Goal: Task Accomplishment & Management: Manage account settings

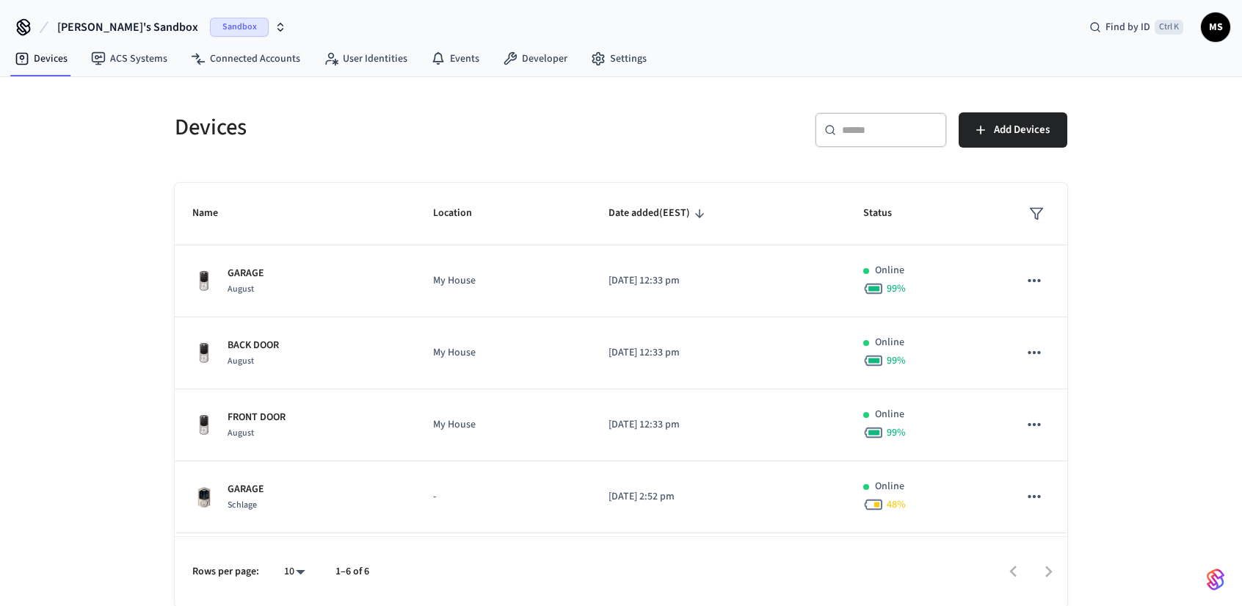
click at [142, 21] on span "[PERSON_NAME]'s Sandbox" at bounding box center [127, 27] width 141 height 18
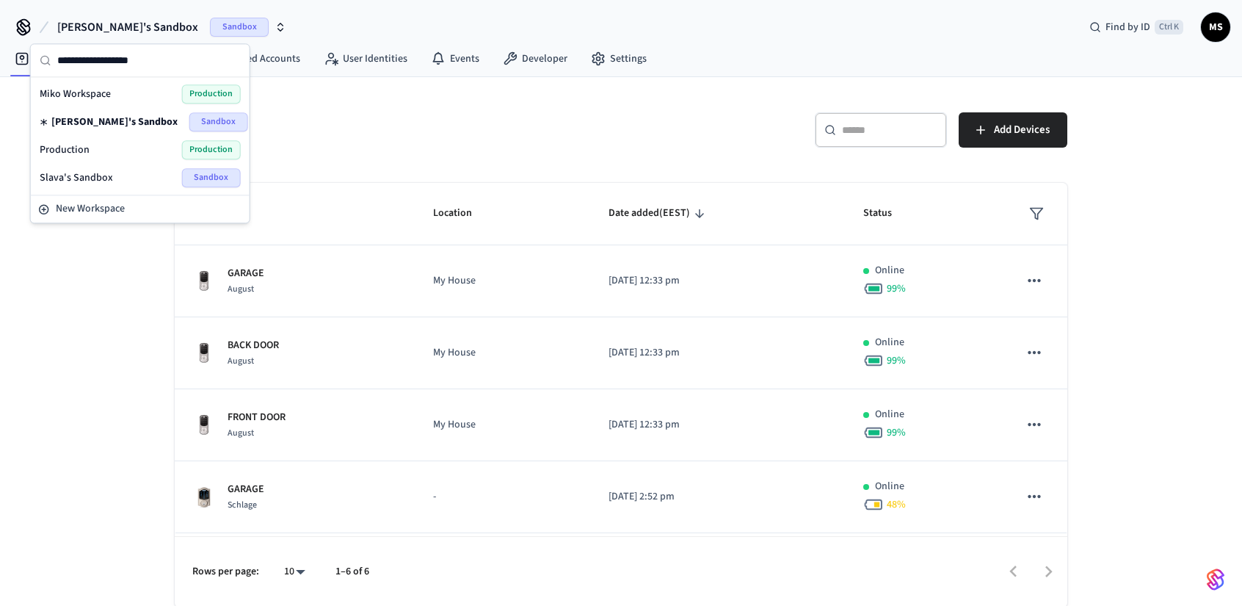
click at [119, 148] on div "Production Production" at bounding box center [140, 149] width 201 height 19
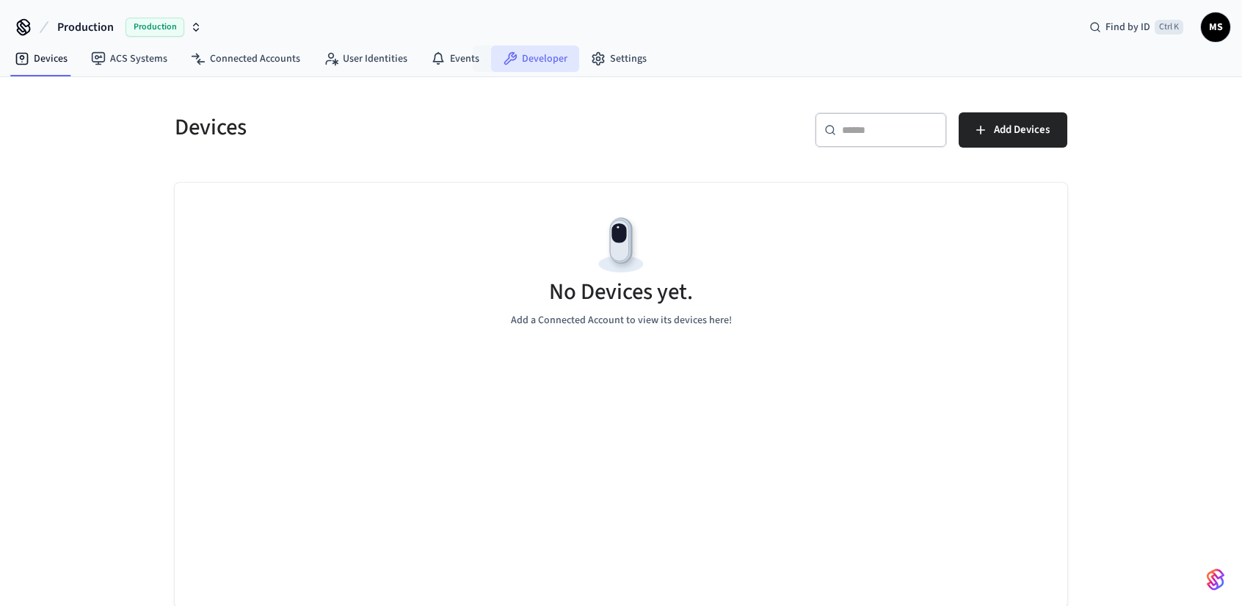
click at [514, 53] on link "Developer" at bounding box center [535, 59] width 88 height 26
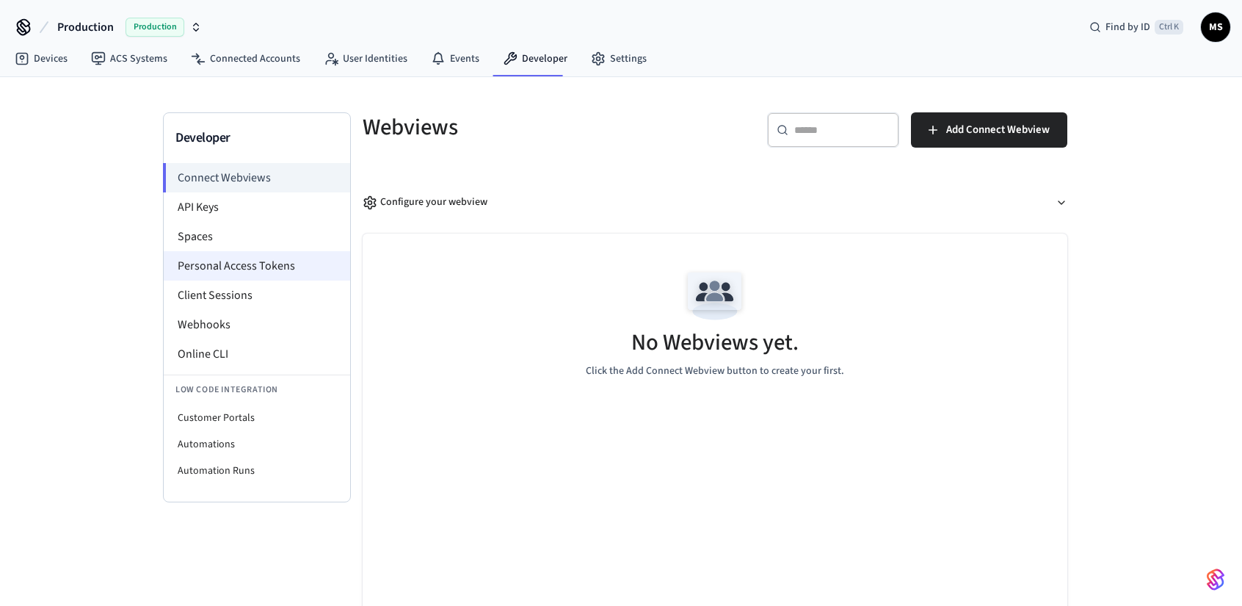
click at [281, 268] on li "Personal Access Tokens" at bounding box center [257, 265] width 187 height 29
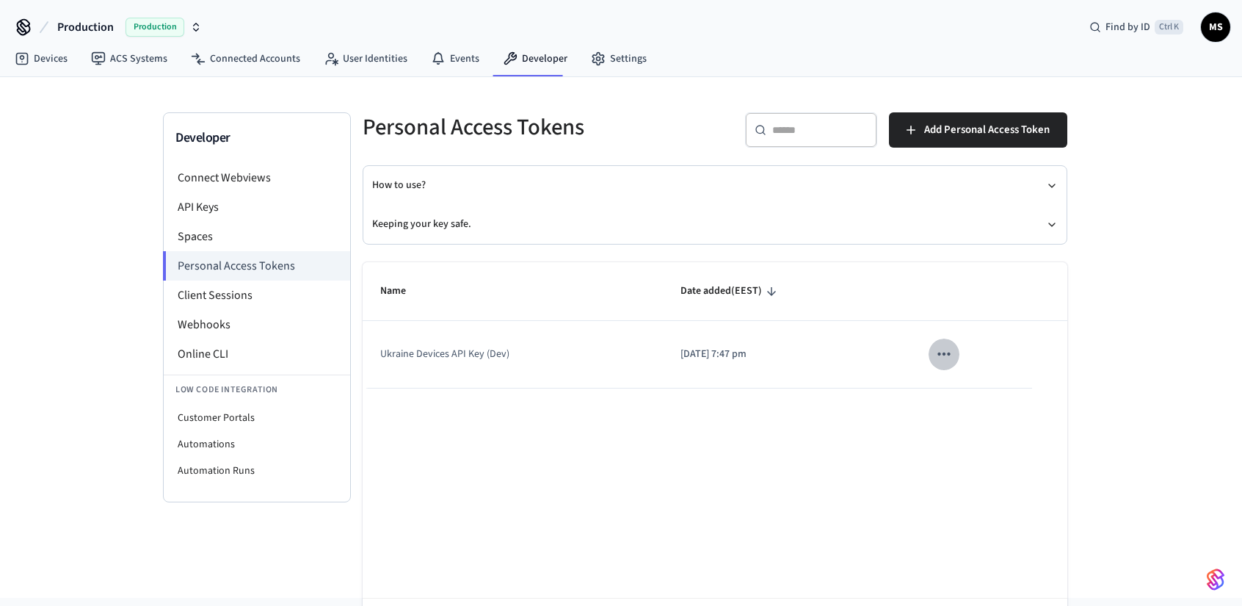
click at [947, 352] on icon "sticky table" at bounding box center [944, 353] width 19 height 19
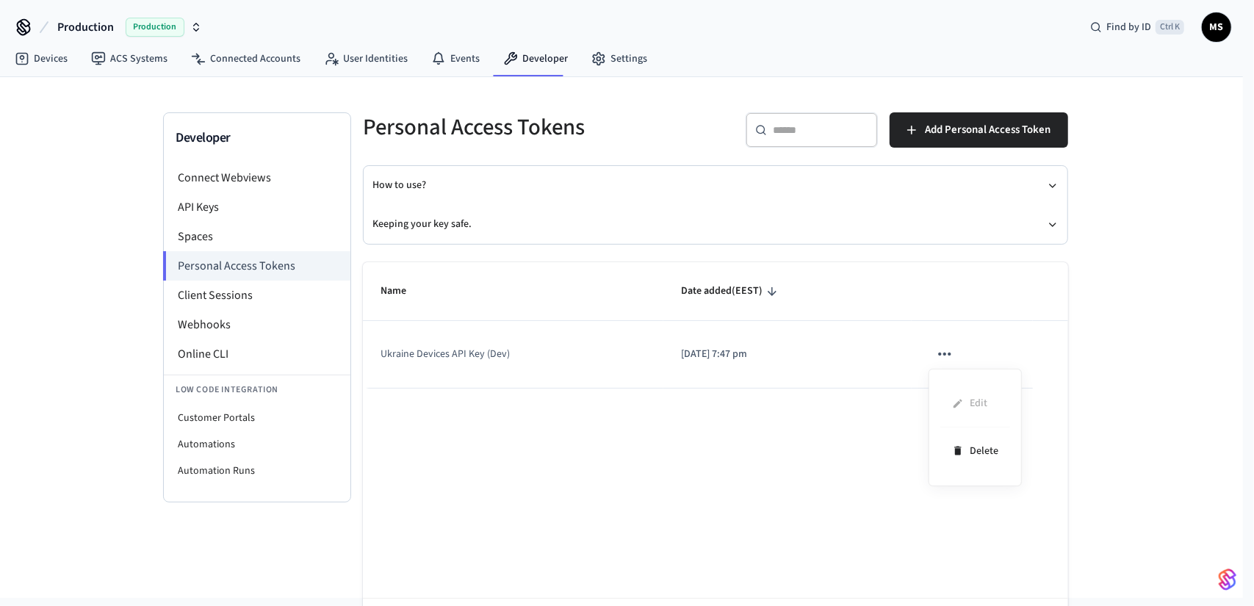
click at [1139, 343] on div at bounding box center [627, 303] width 1254 height 606
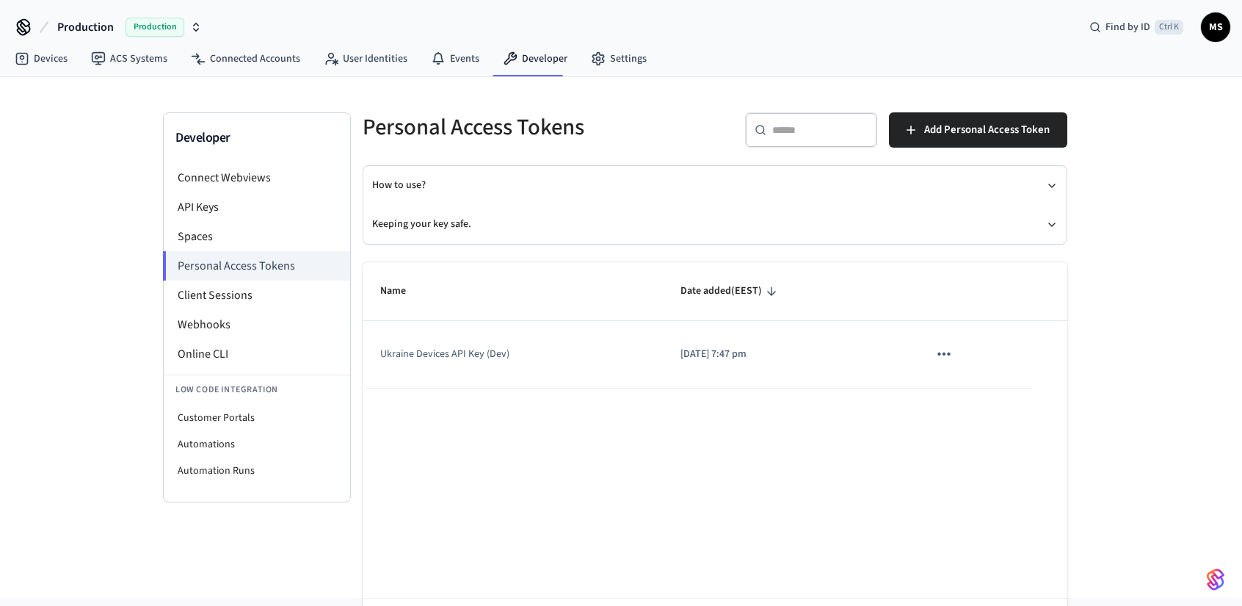
drag, startPoint x: 436, startPoint y: 225, endPoint x: 443, endPoint y: 164, distance: 62.0
click at [443, 164] on div "Personal Access Tokens ​ ​ Add Personal Access Token How to use? Keeping your k…" at bounding box center [715, 350] width 728 height 477
click at [407, 186] on button "How to use?" at bounding box center [715, 185] width 686 height 39
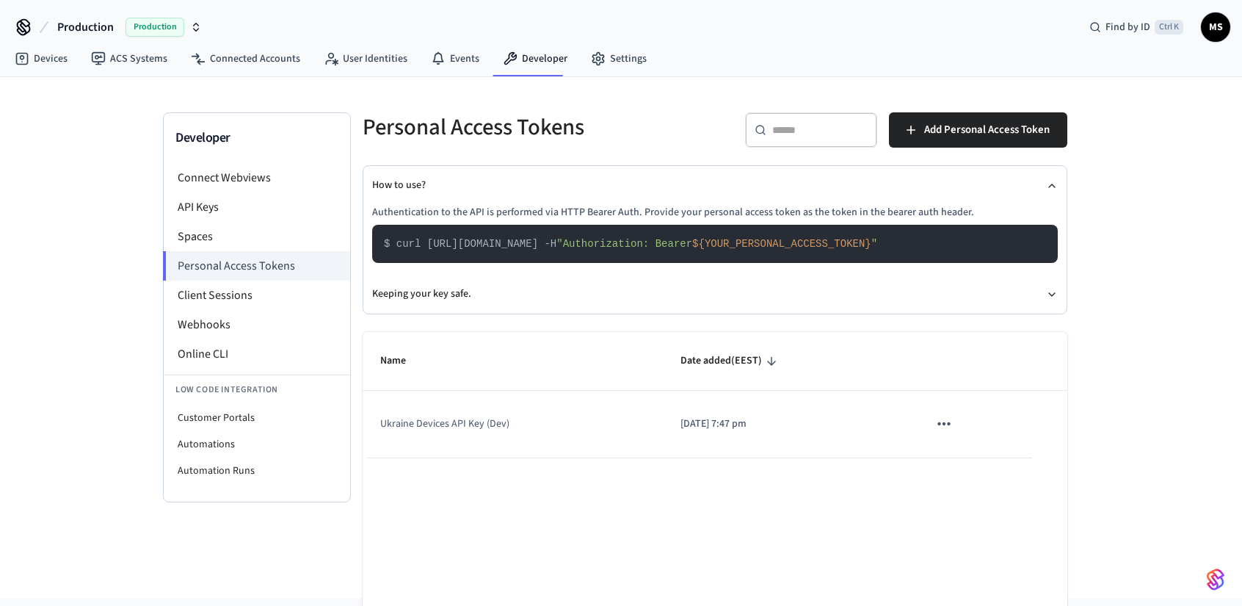
click at [557, 242] on span "$ curl [URL][DOMAIN_NAME] -H" at bounding box center [470, 244] width 173 height 12
drag, startPoint x: 554, startPoint y: 242, endPoint x: 469, endPoint y: 243, distance: 85.2
click at [469, 243] on span "$ curl [URL][DOMAIN_NAME] -H" at bounding box center [470, 244] width 173 height 12
click at [640, 181] on button "How to use?" at bounding box center [715, 185] width 686 height 39
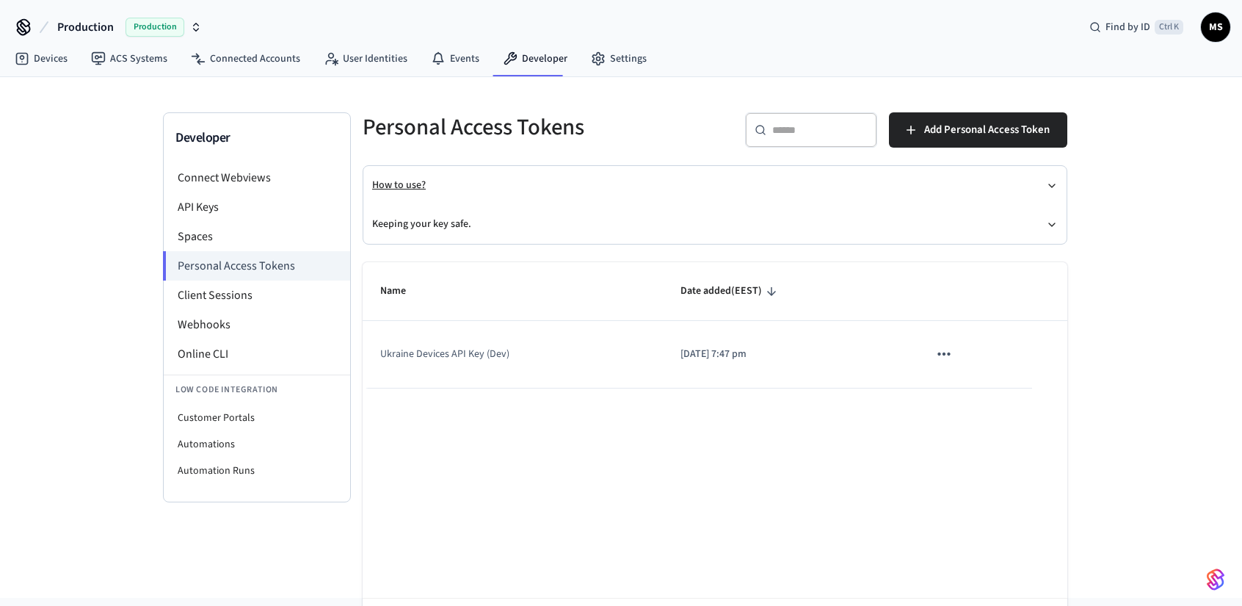
click at [640, 181] on button "How to use?" at bounding box center [715, 185] width 686 height 39
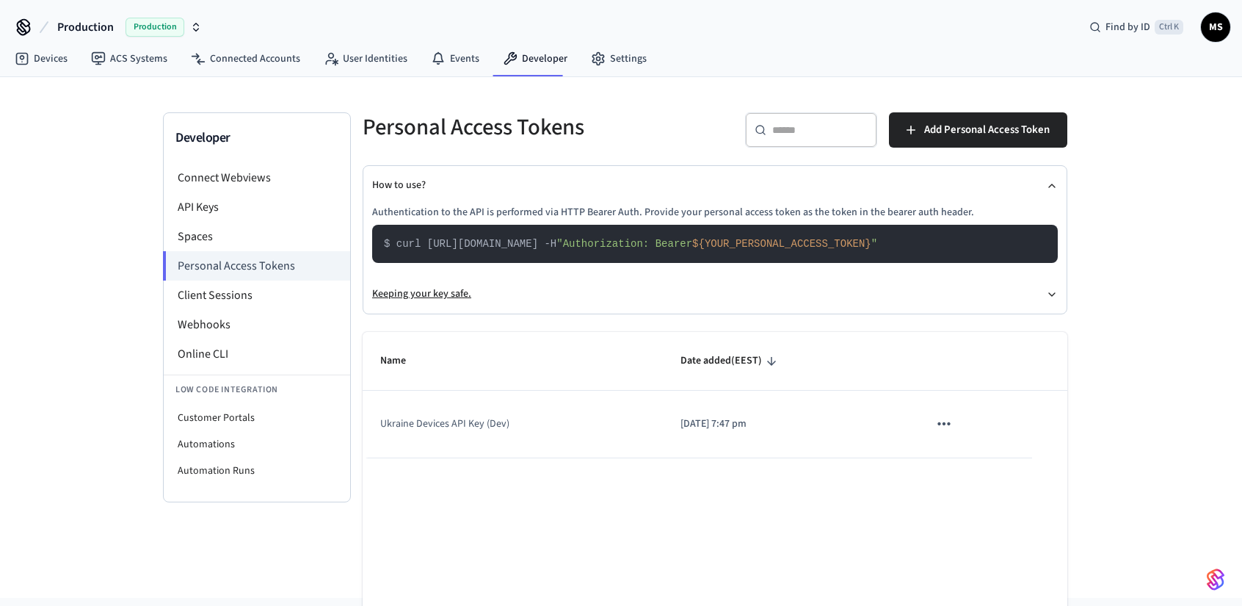
click at [543, 289] on button "Keeping your key safe." at bounding box center [715, 294] width 686 height 39
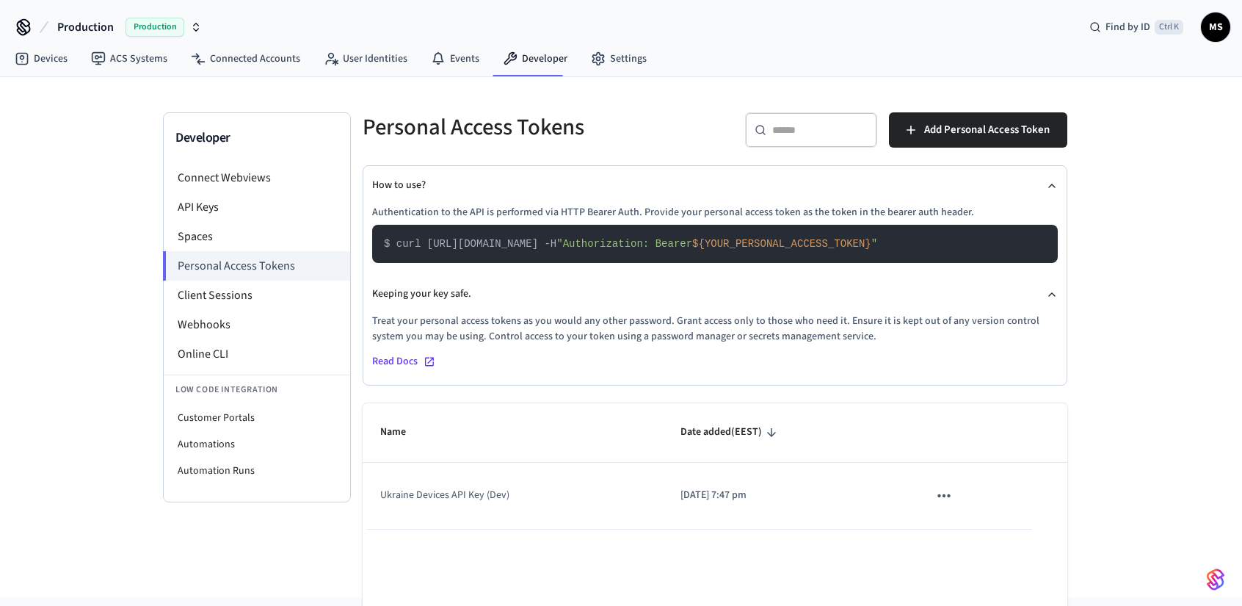
click at [850, 244] on span "${YOUR_PERSONAL_ACCESS_TOKEN}" at bounding box center [781, 244] width 179 height 12
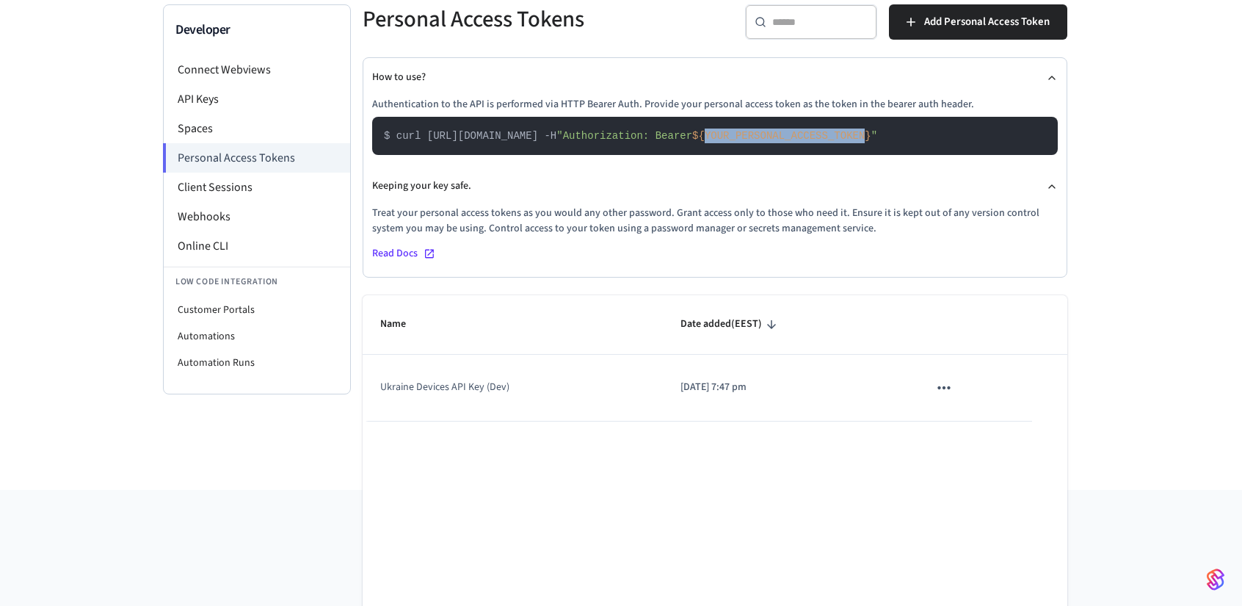
scroll to position [203, 0]
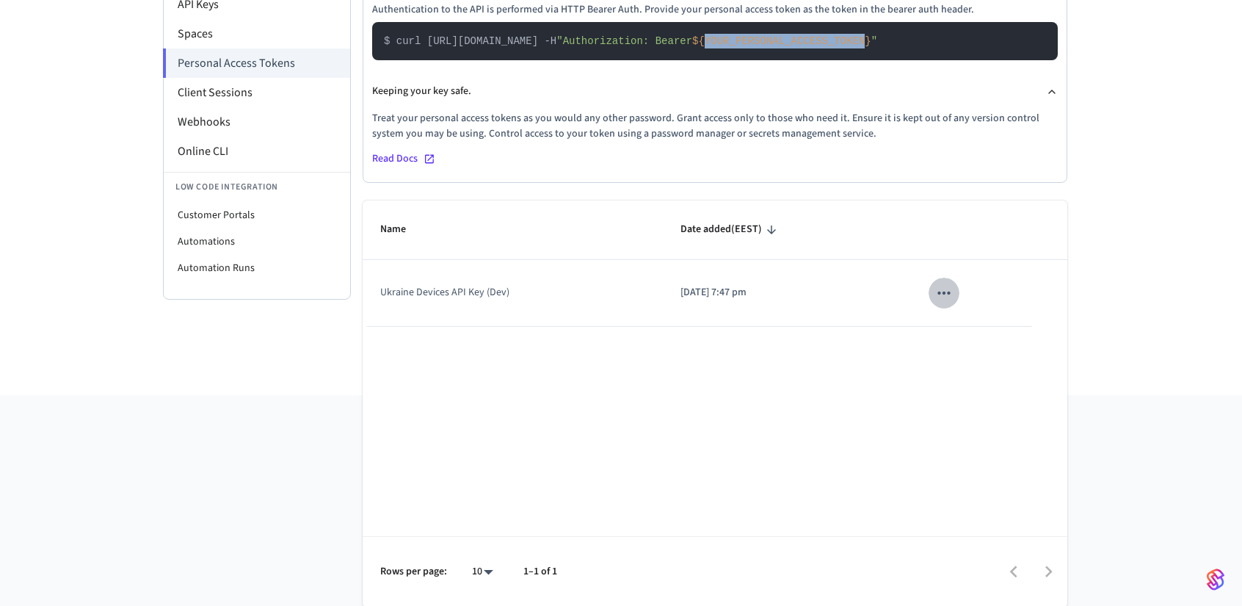
click at [950, 289] on icon "sticky table" at bounding box center [944, 292] width 19 height 19
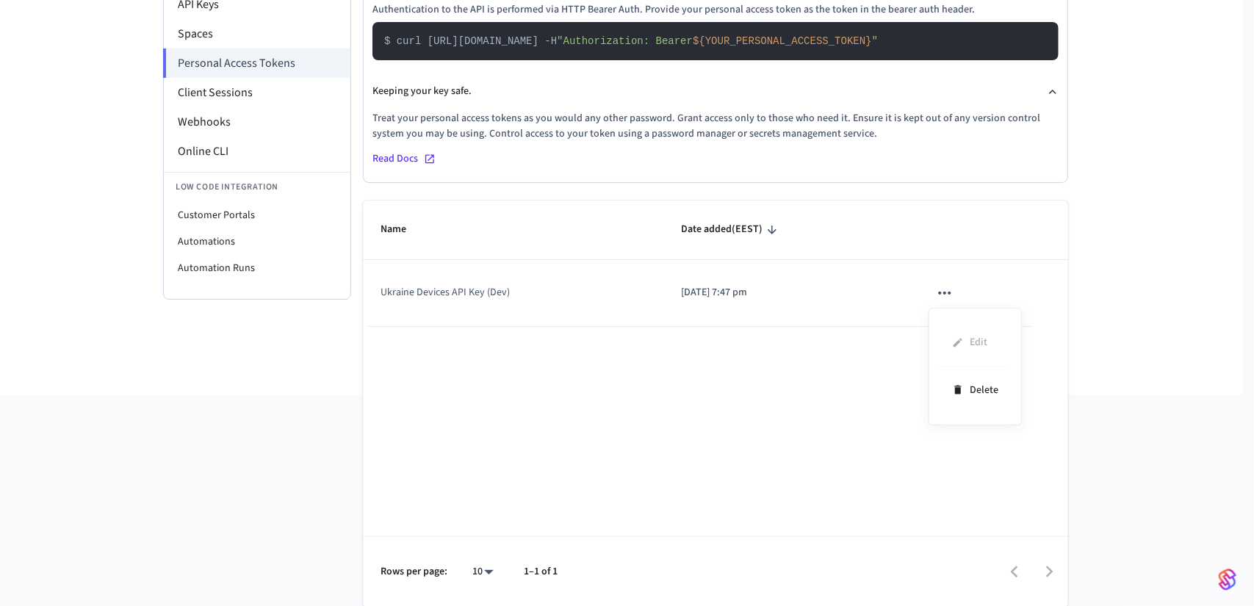
click at [719, 436] on div at bounding box center [627, 303] width 1254 height 606
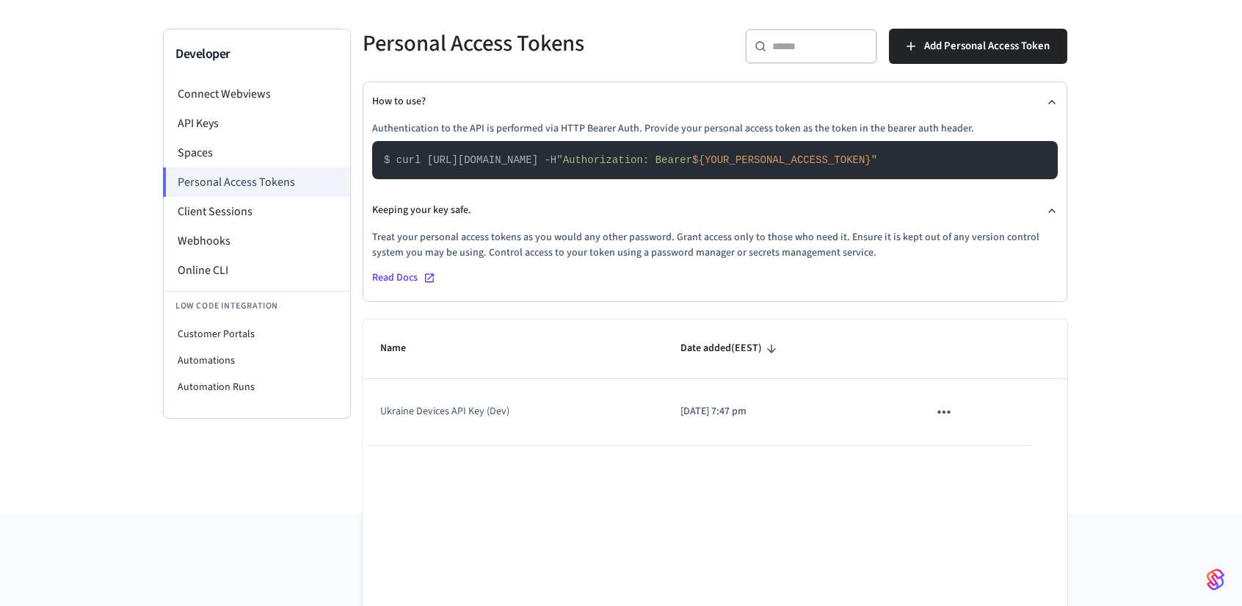
scroll to position [0, 0]
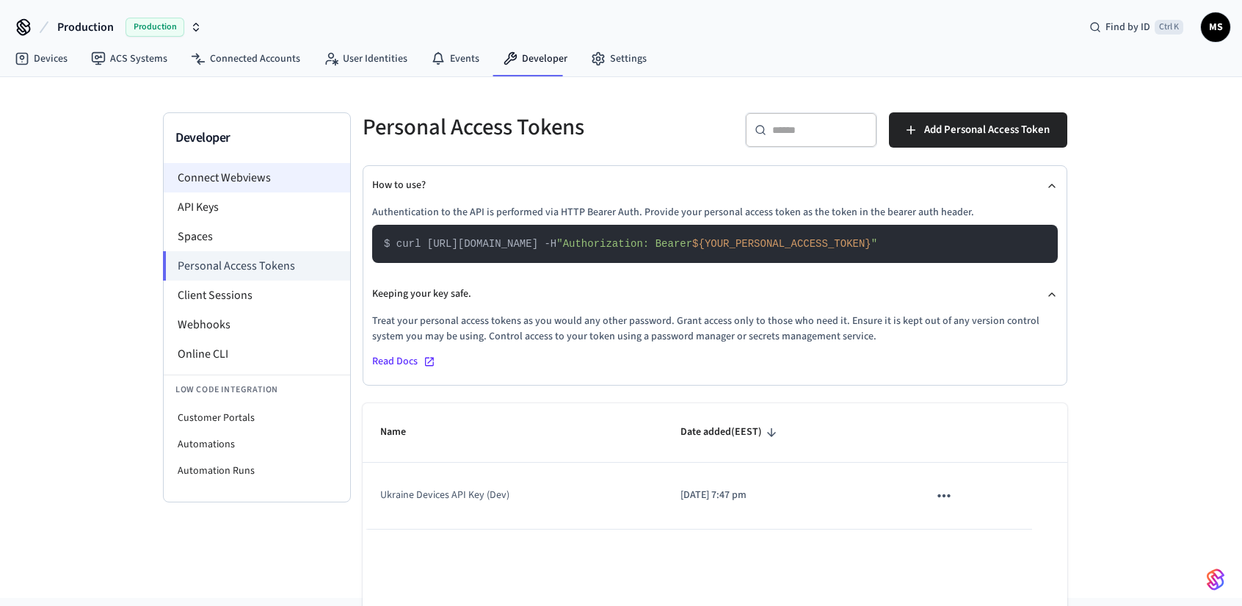
drag, startPoint x: 244, startPoint y: 165, endPoint x: 256, endPoint y: 165, distance: 11.7
click at [244, 165] on li "Connect Webviews" at bounding box center [257, 177] width 187 height 29
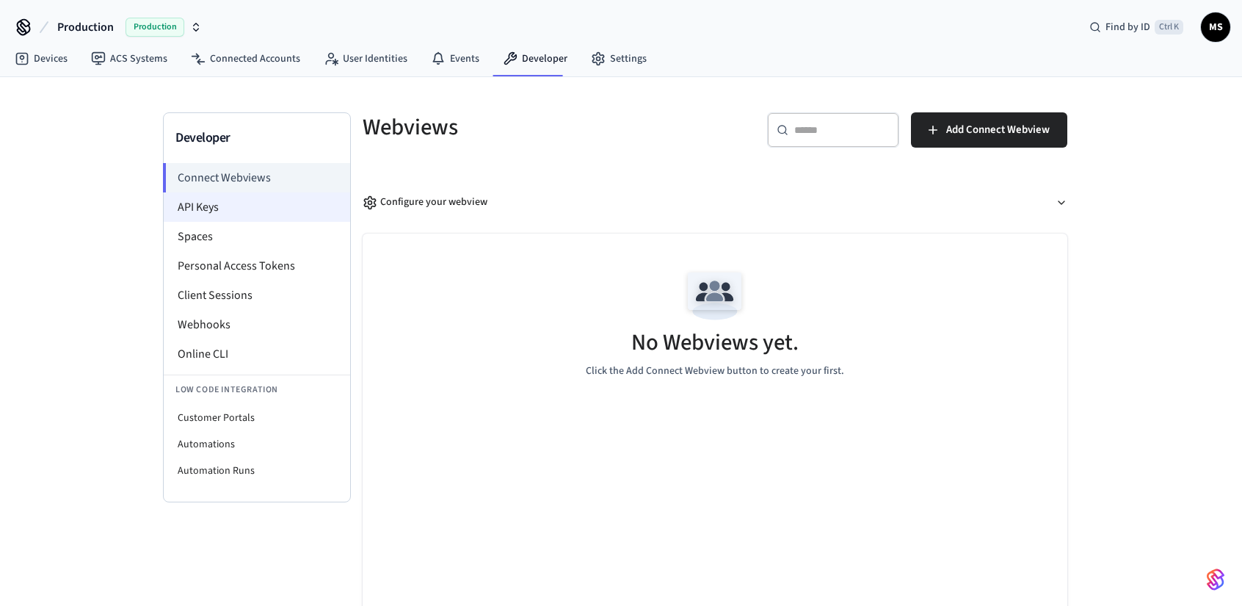
click at [269, 198] on li "API Keys" at bounding box center [257, 206] width 187 height 29
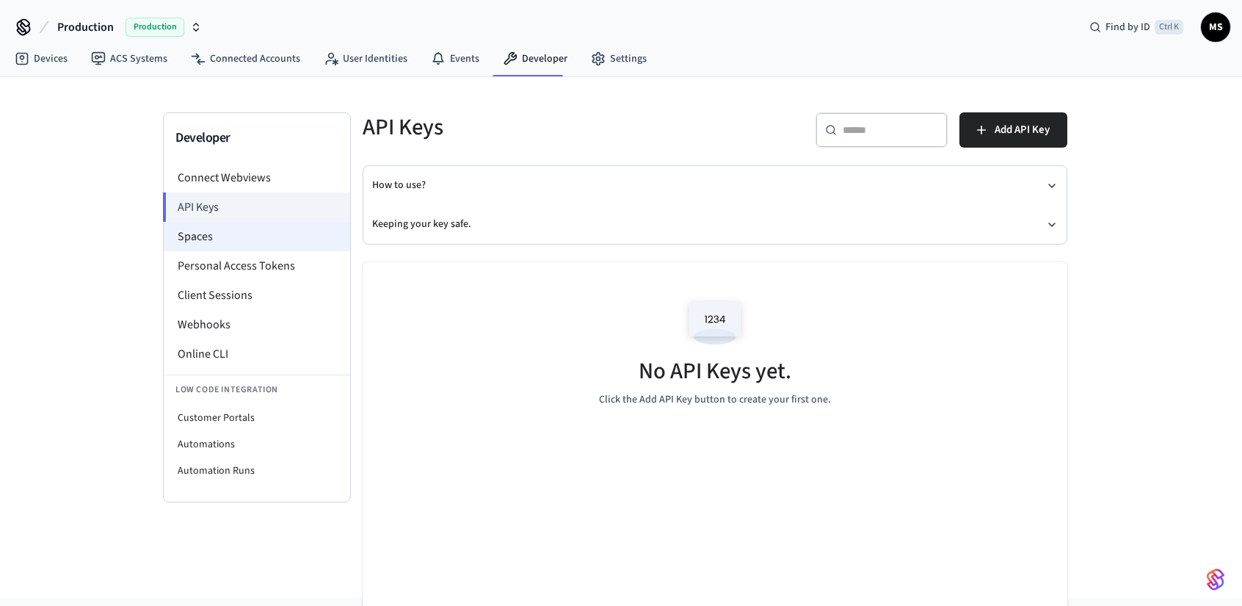
click at [256, 233] on li "Spaces" at bounding box center [257, 236] width 187 height 29
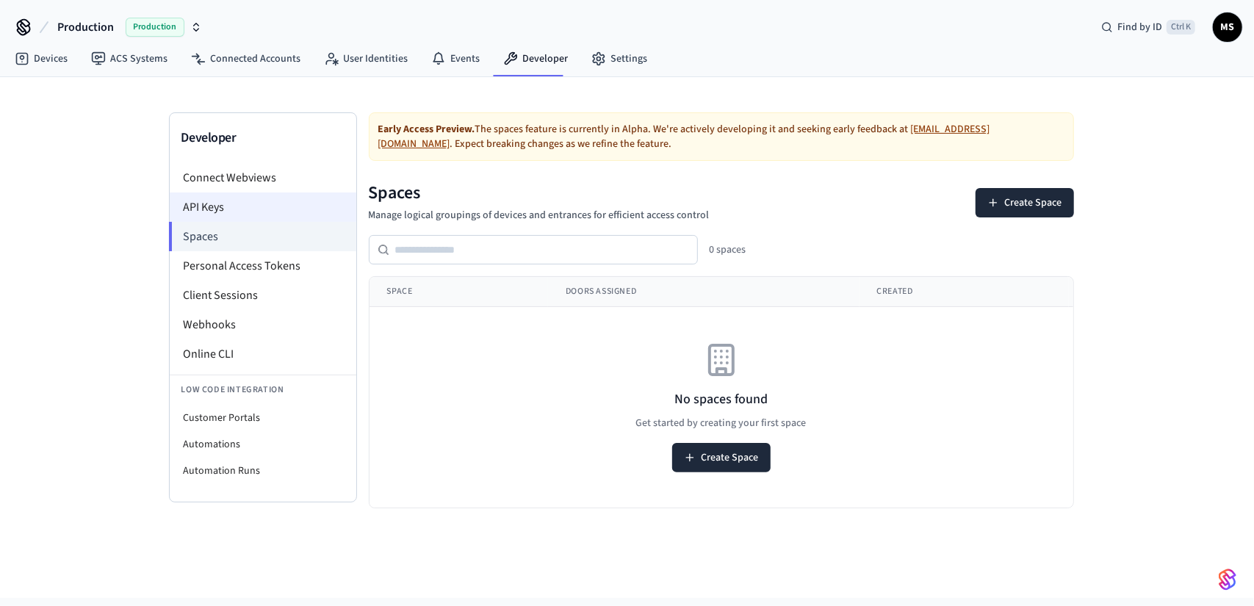
click at [257, 211] on li "API Keys" at bounding box center [263, 206] width 187 height 29
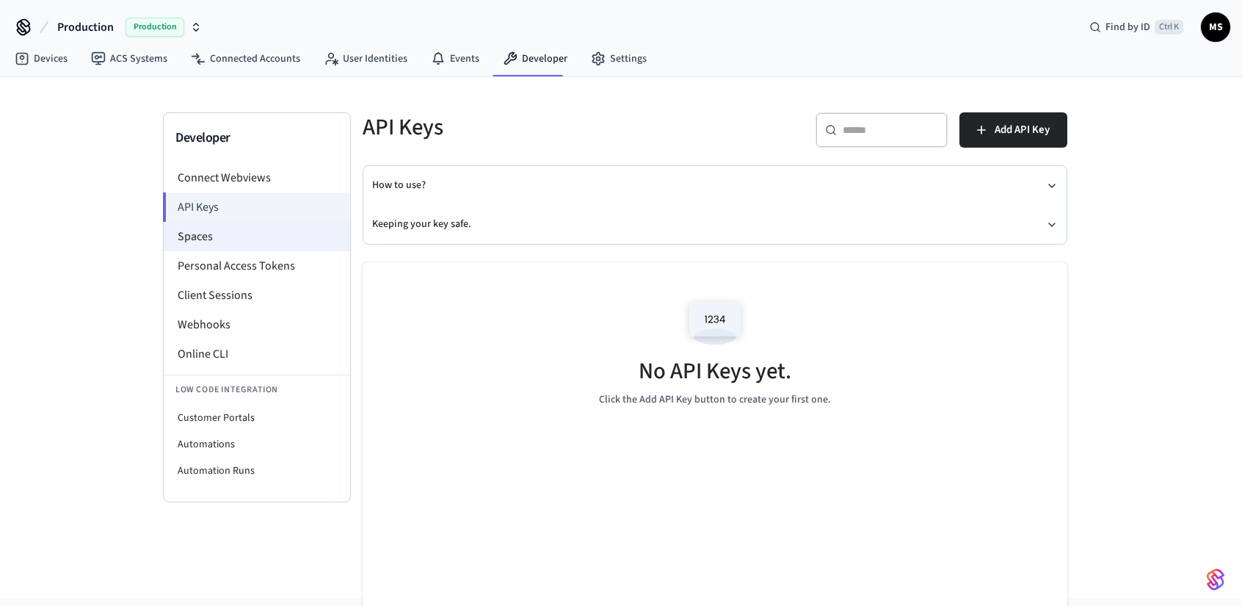
click at [247, 231] on li "Spaces" at bounding box center [257, 236] width 187 height 29
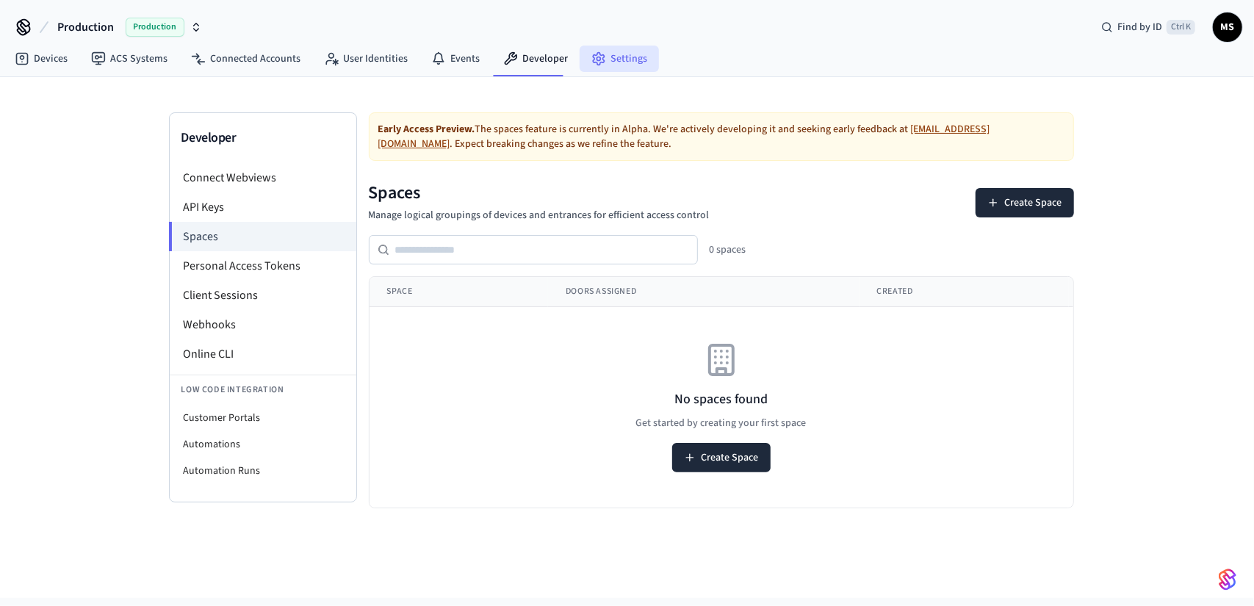
click at [597, 57] on circle at bounding box center [599, 59] width 4 height 4
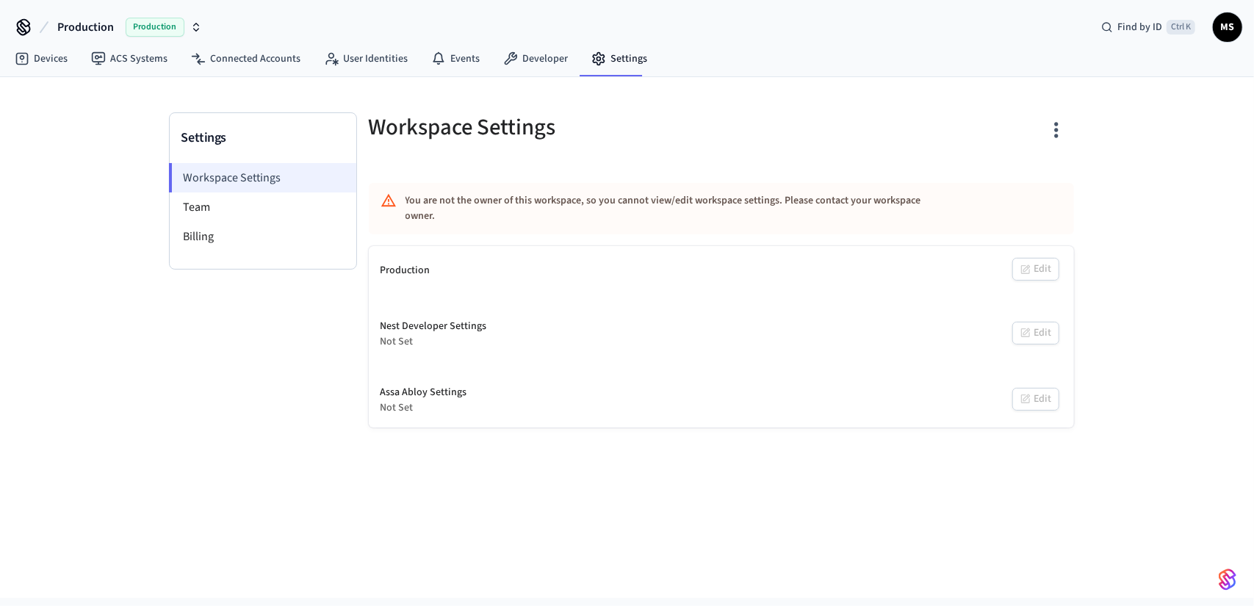
click at [250, 176] on li "Workspace Settings" at bounding box center [262, 177] width 187 height 29
click at [223, 198] on li "Team" at bounding box center [263, 206] width 187 height 29
click at [230, 231] on li "Billing" at bounding box center [263, 236] width 187 height 29
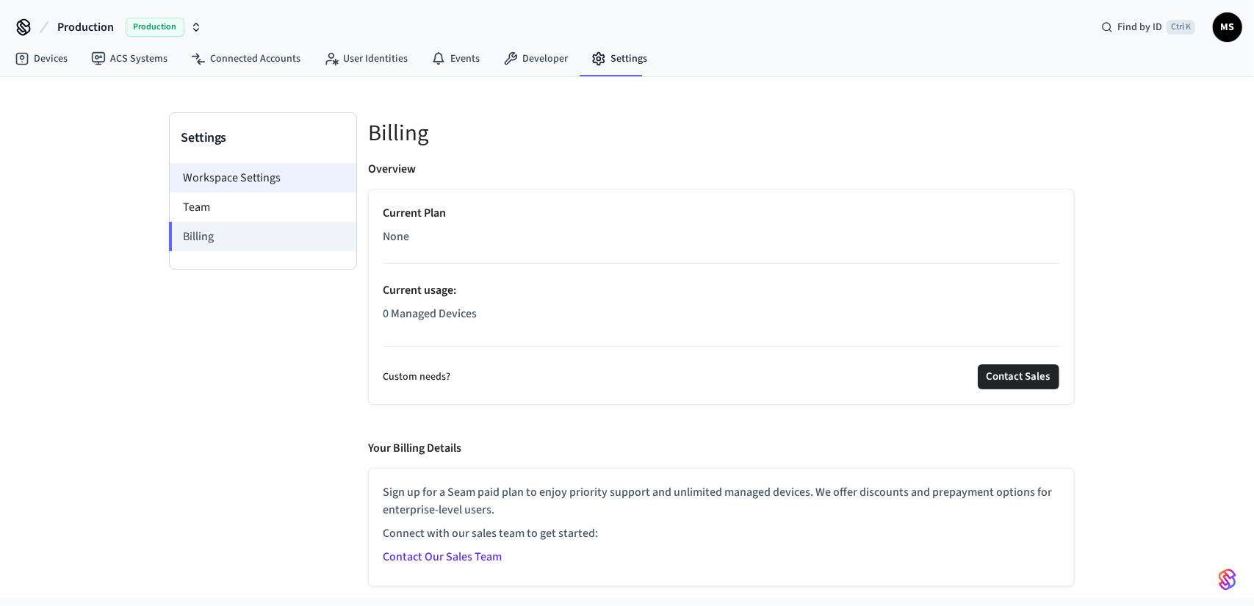
click at [214, 168] on li "Workspace Settings" at bounding box center [263, 177] width 187 height 29
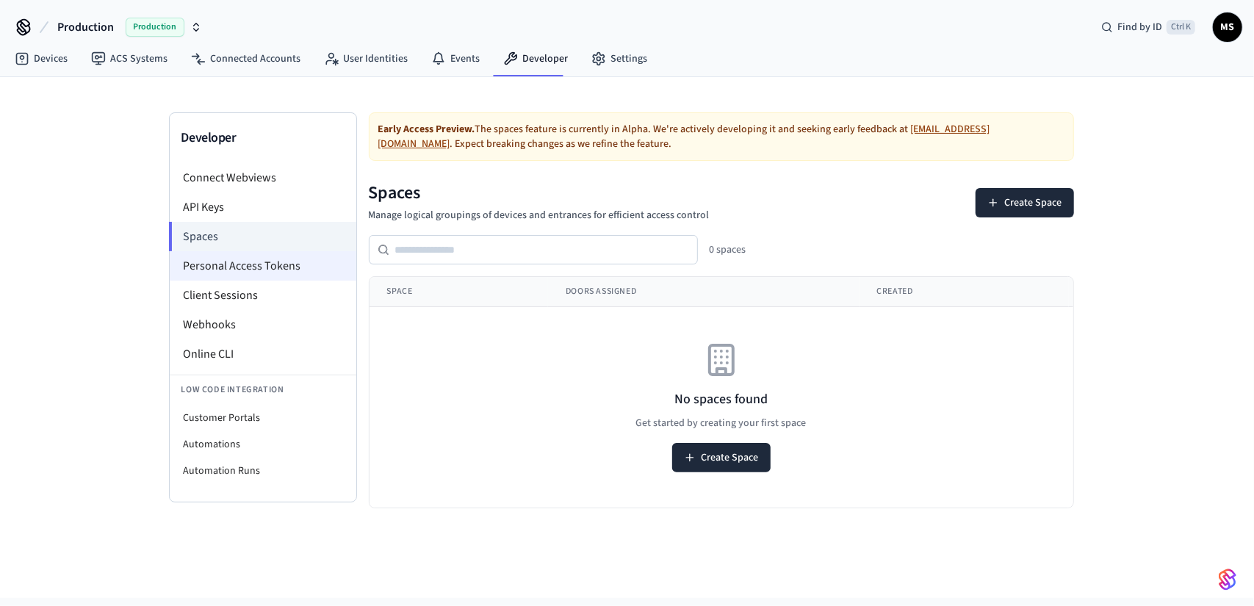
click at [272, 267] on li "Personal Access Tokens" at bounding box center [263, 265] width 187 height 29
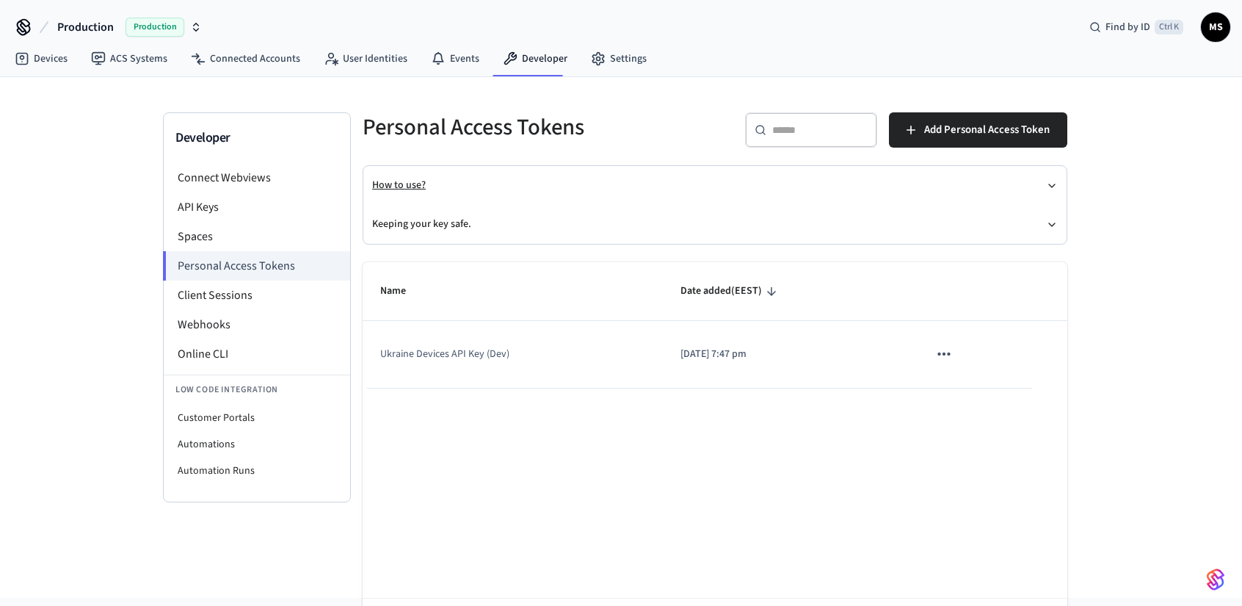
click at [391, 186] on button "How to use?" at bounding box center [715, 185] width 686 height 39
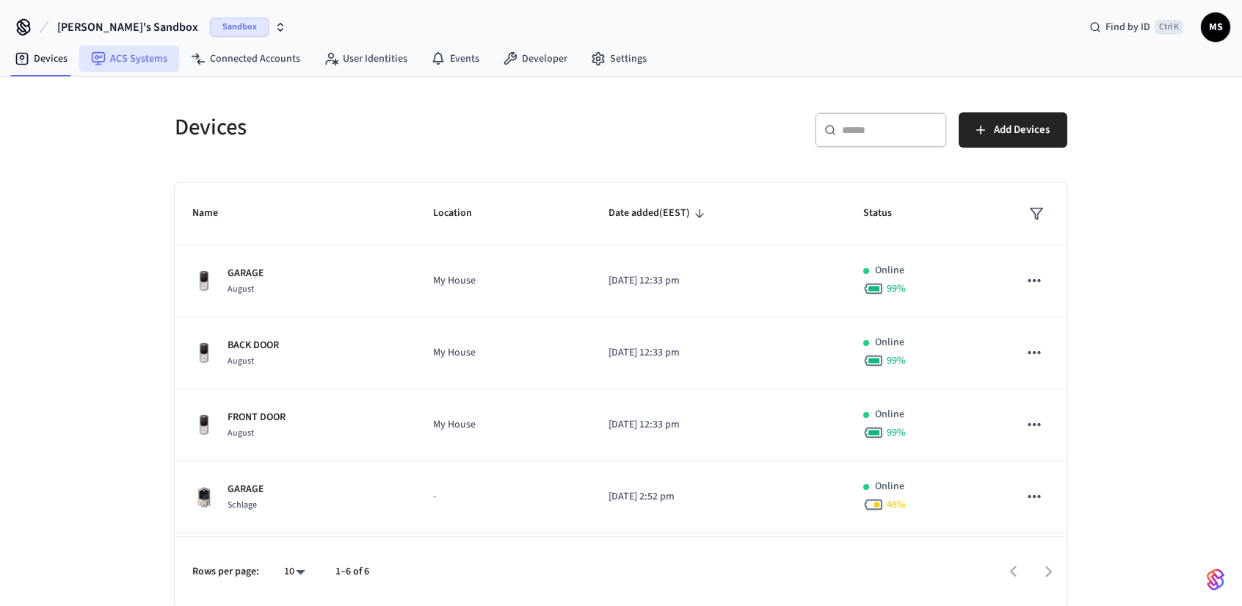
click at [150, 61] on link "ACS Systems" at bounding box center [129, 59] width 100 height 26
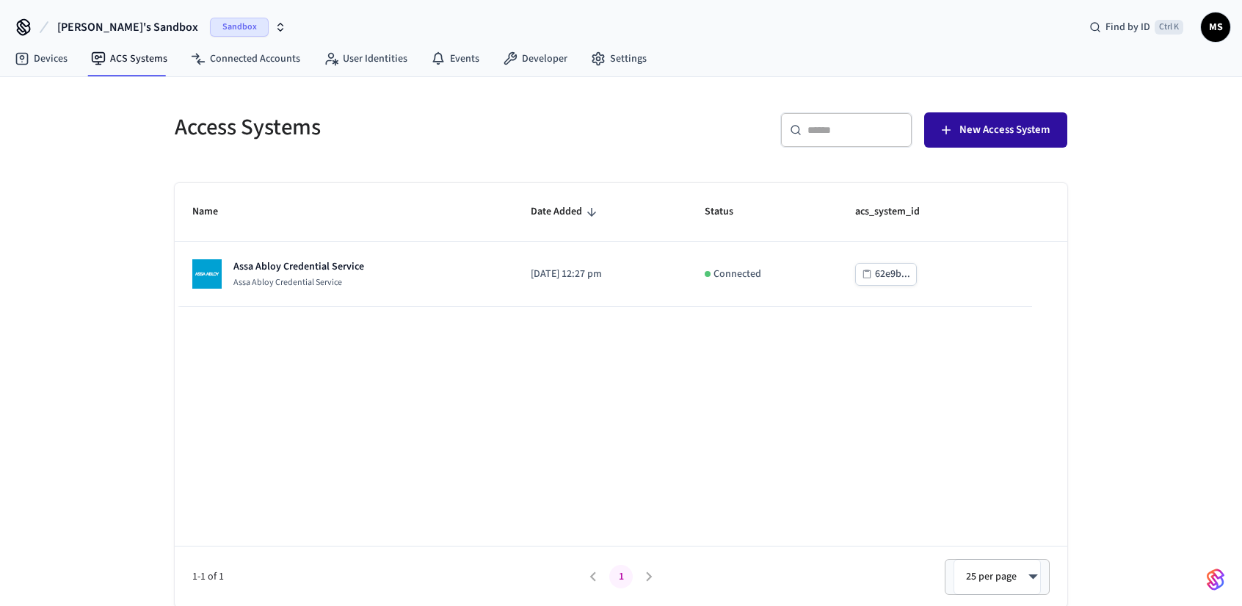
click at [1003, 131] on span "New Access System" at bounding box center [1005, 129] width 90 height 19
click at [142, 26] on span "[PERSON_NAME]'s Sandbox" at bounding box center [127, 27] width 141 height 18
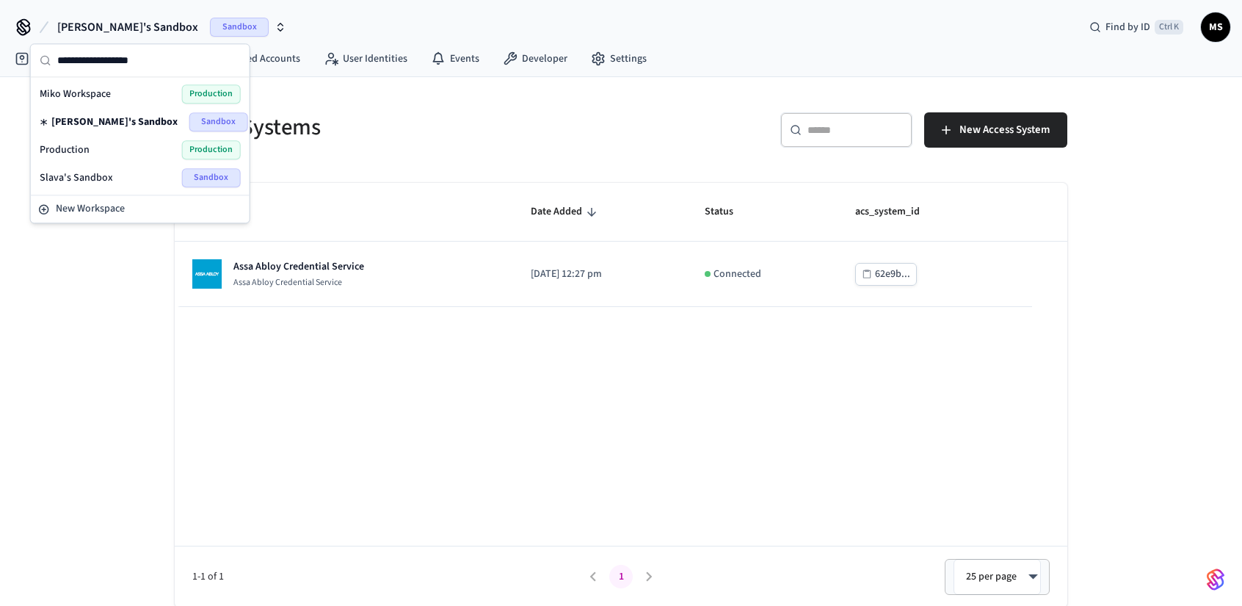
click at [140, 143] on div "Production Production" at bounding box center [140, 149] width 201 height 19
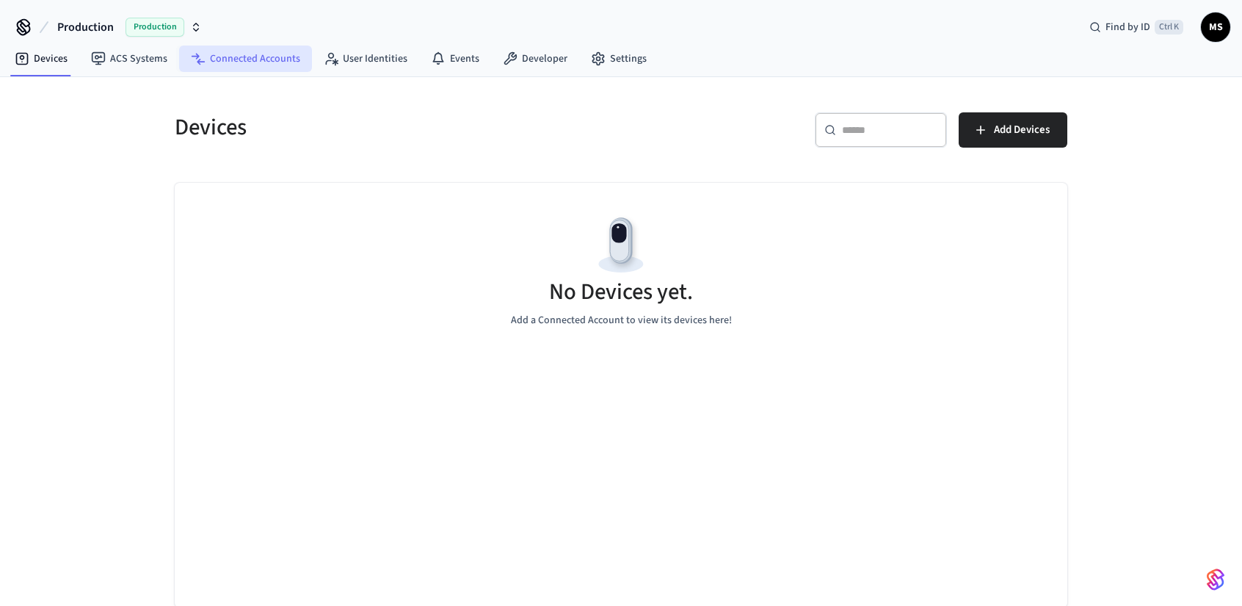
click at [262, 61] on link "Connected Accounts" at bounding box center [245, 59] width 133 height 26
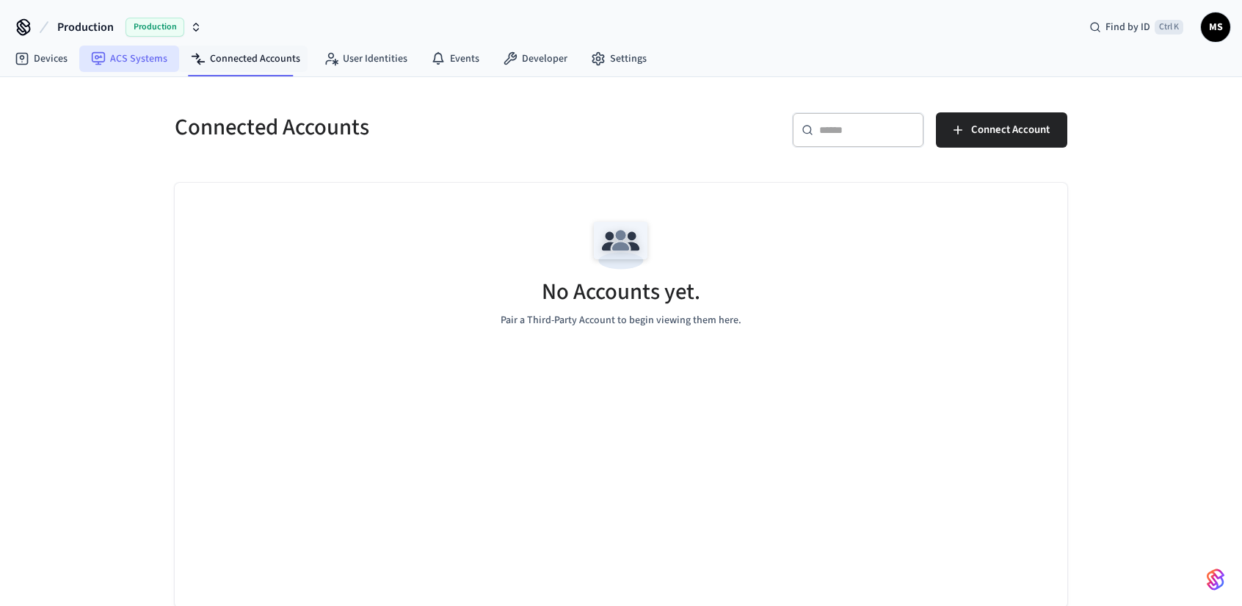
click at [156, 58] on link "ACS Systems" at bounding box center [129, 59] width 100 height 26
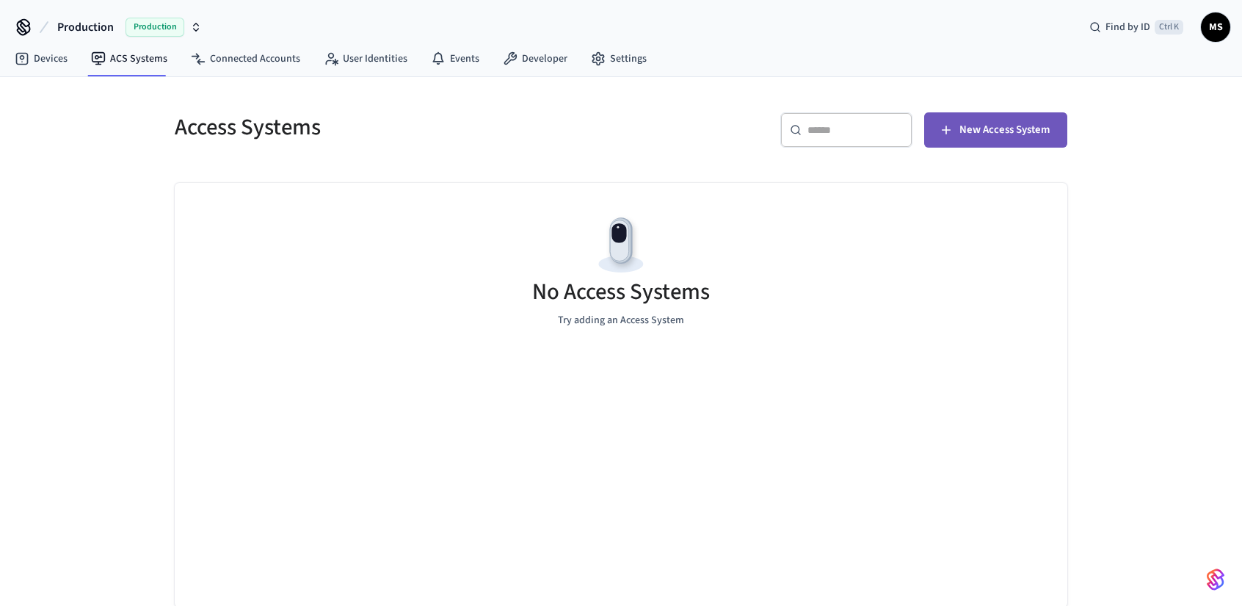
click at [1004, 133] on span "New Access System" at bounding box center [1005, 129] width 90 height 19
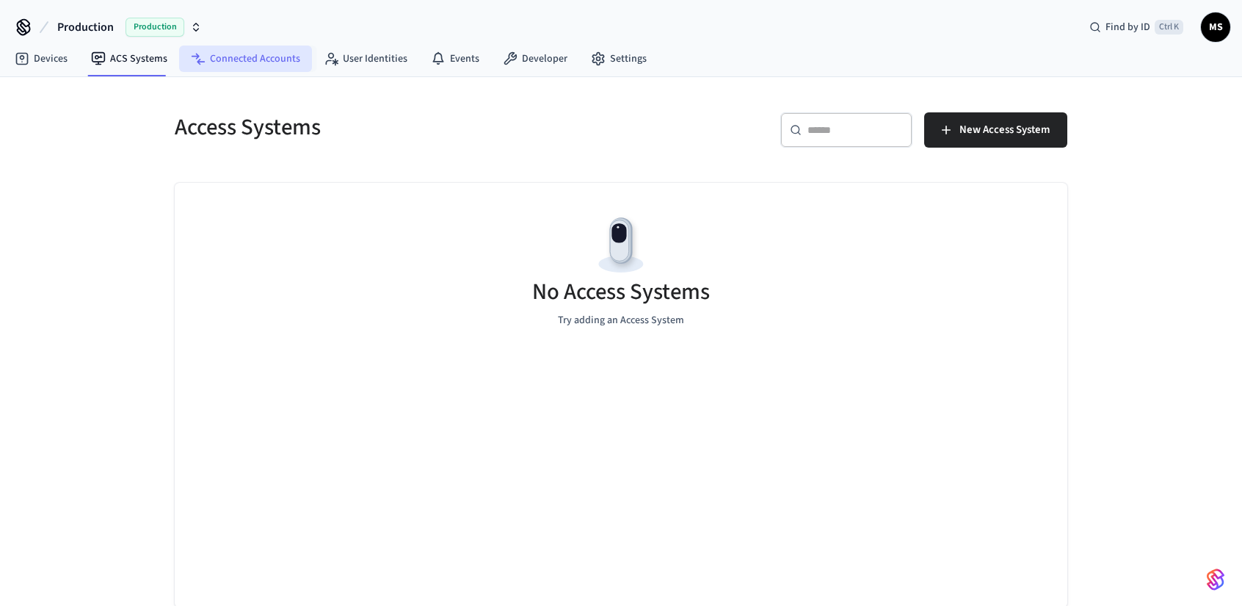
click at [274, 59] on link "Connected Accounts" at bounding box center [245, 59] width 133 height 26
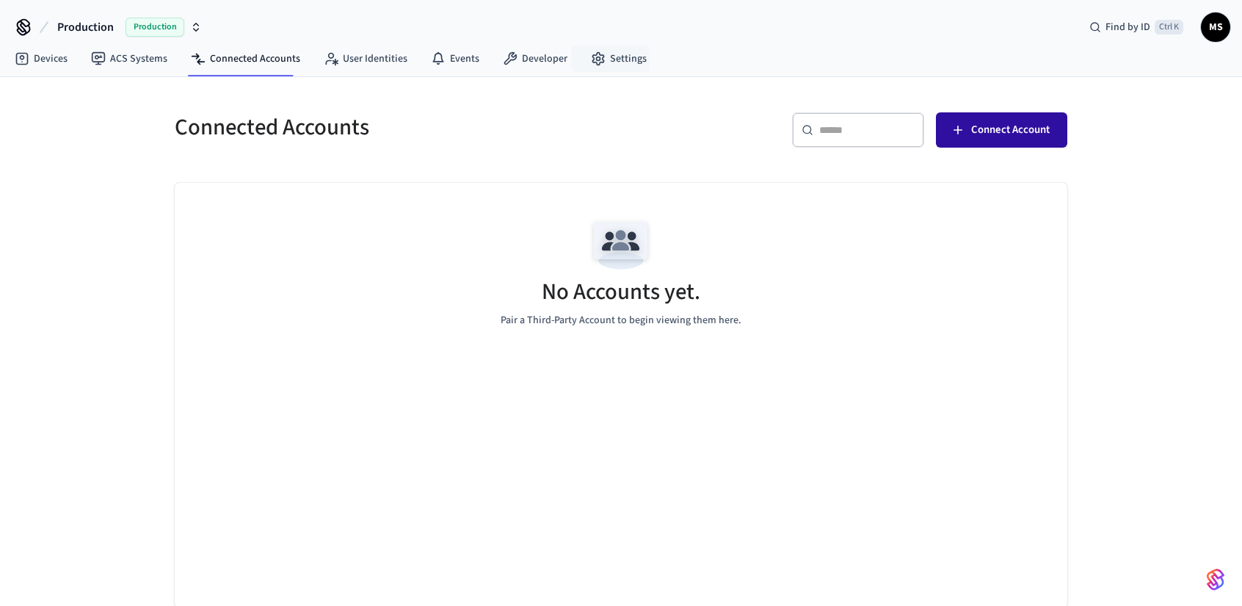
click at [1052, 131] on button "Connect Account" at bounding box center [1001, 129] width 131 height 35
click at [986, 126] on span "Connect Account" at bounding box center [1011, 129] width 79 height 19
